Goal: Go to known website: Access a specific website the user already knows

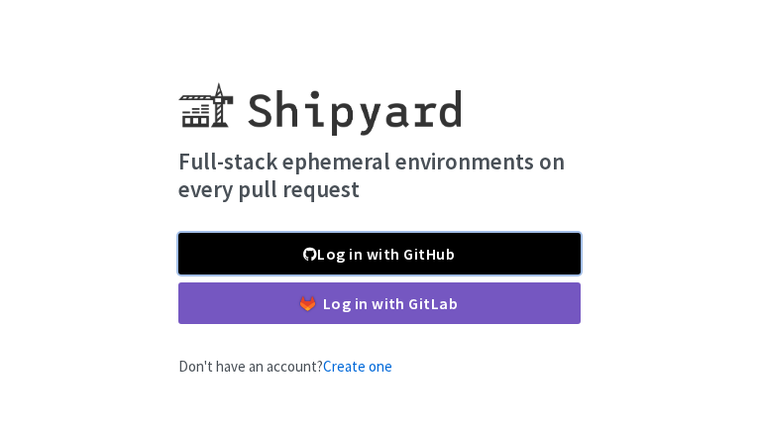
click at [506, 254] on link "Log in with GitHub" at bounding box center [379, 254] width 402 height 42
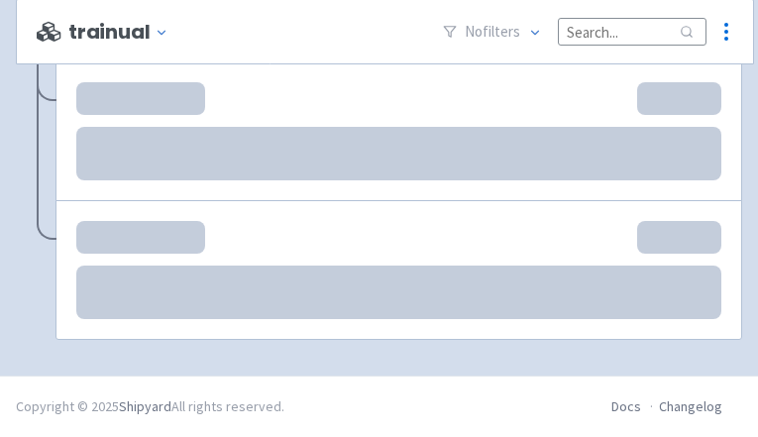
scroll to position [1650, 0]
